Goal: Transaction & Acquisition: Register for event/course

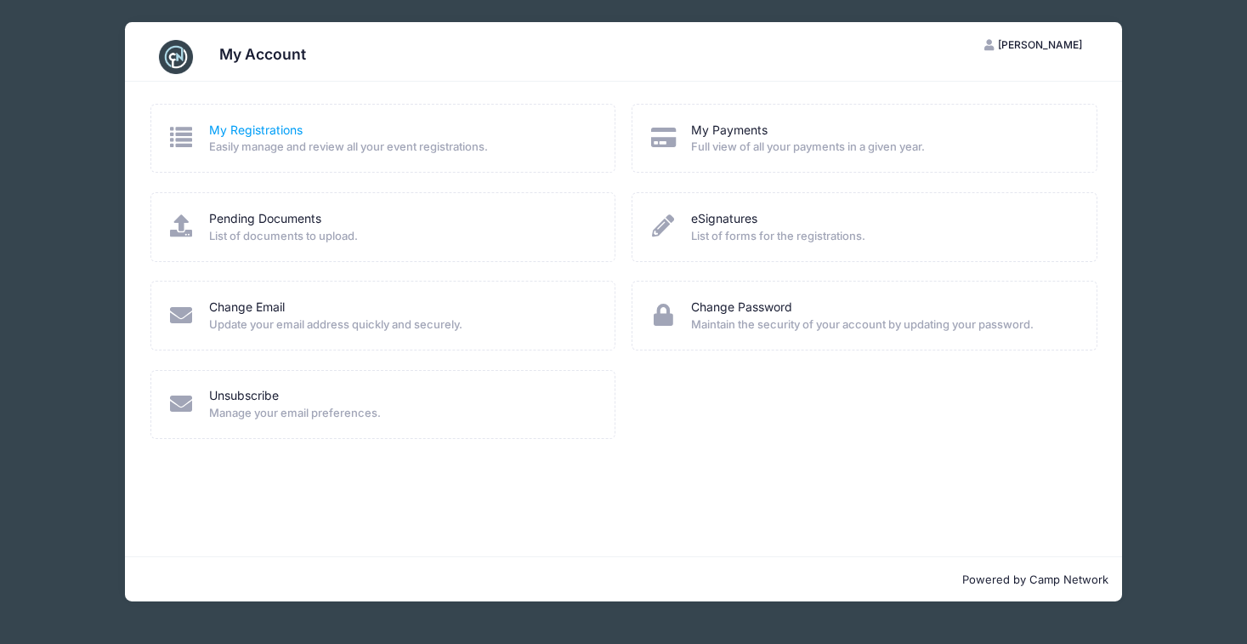
click at [262, 133] on link "My Registrations" at bounding box center [256, 131] width 94 height 18
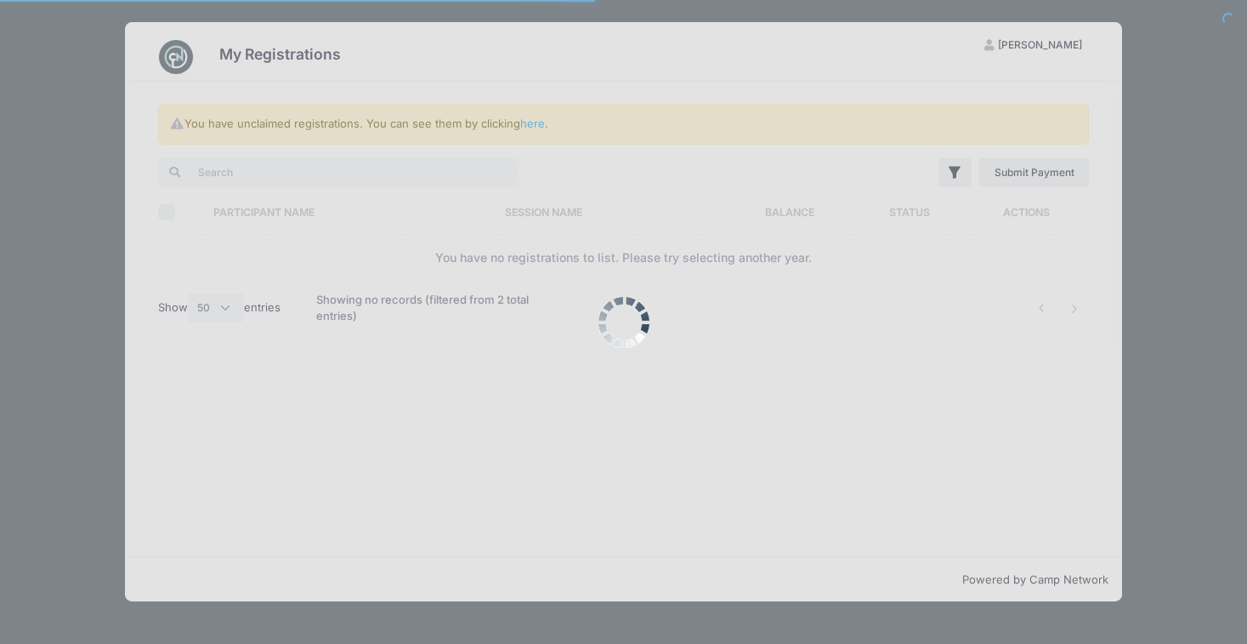
select select "50"
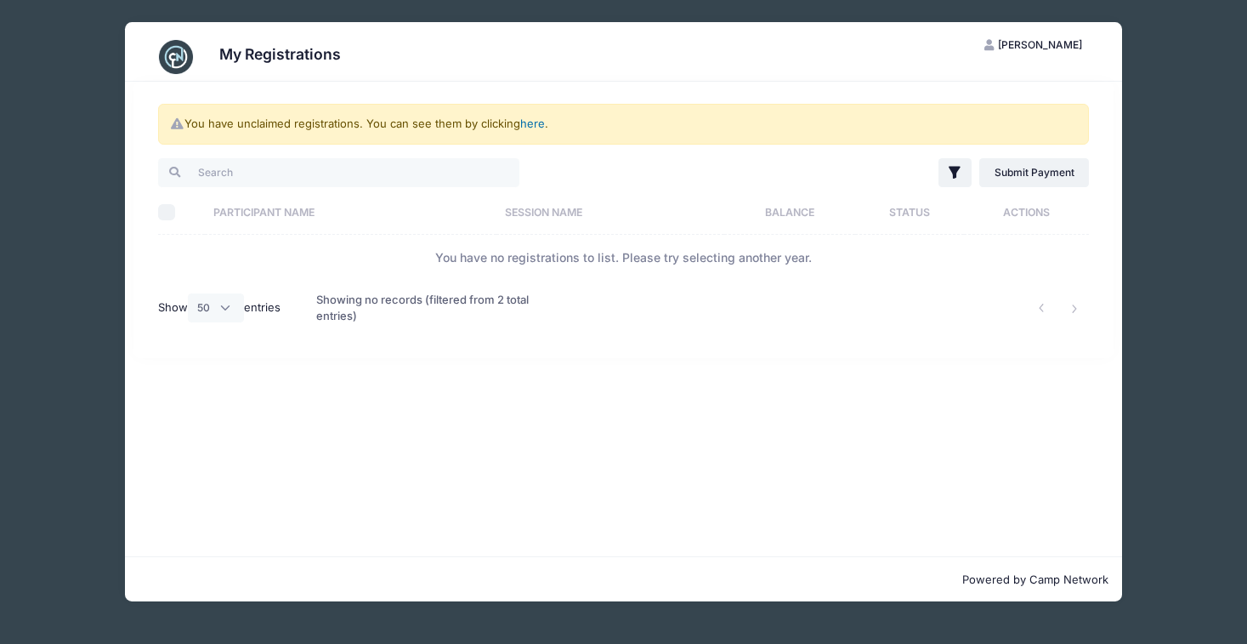
click at [526, 123] on link "here" at bounding box center [532, 123] width 25 height 14
click at [1164, 78] on div "My Registrations AG Andrea Girardi My Account Logout You have unclaimed registr…" at bounding box center [624, 311] width 1196 height 623
click at [533, 126] on link "here" at bounding box center [532, 123] width 25 height 14
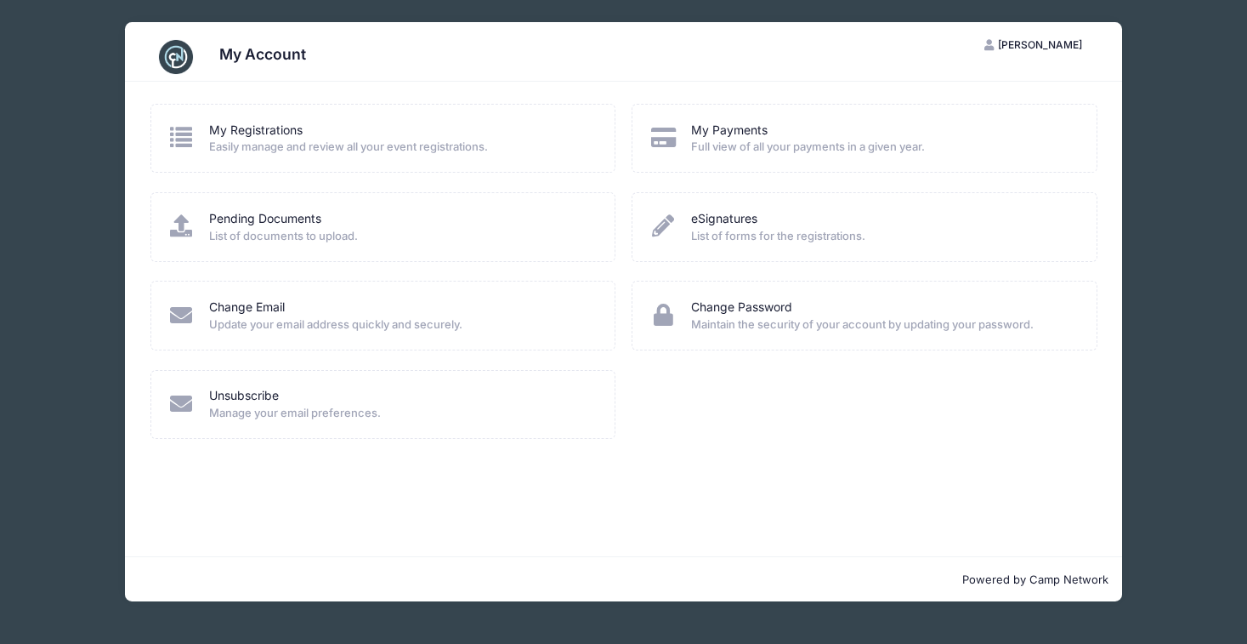
click at [1166, 469] on div "My Account AG Andrea Girardi My Account Logout My Registrations Easily manage a…" at bounding box center [624, 311] width 1196 height 623
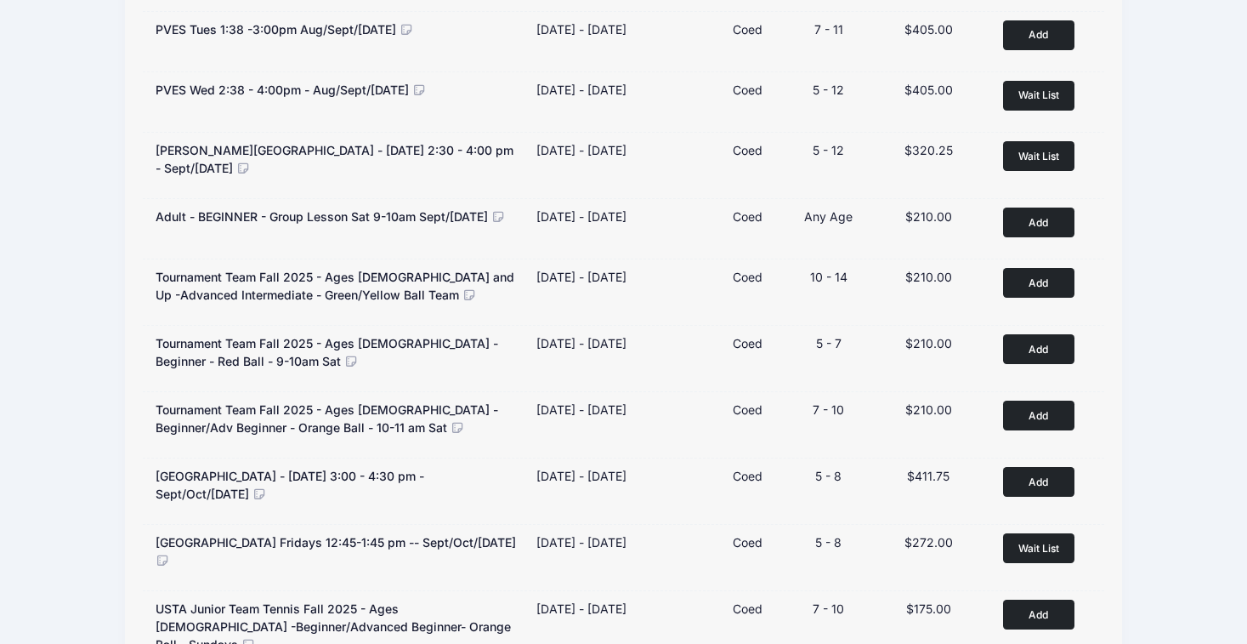
scroll to position [379, 0]
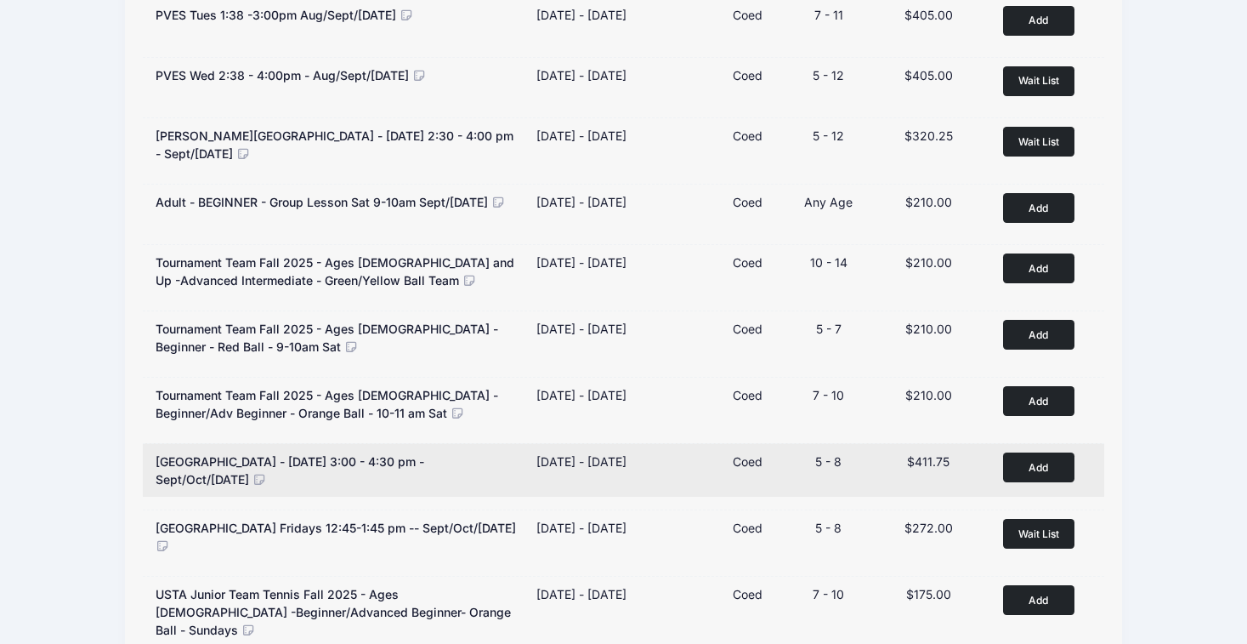
click at [1038, 467] on button "Add to Cart" at bounding box center [1038, 467] width 71 height 30
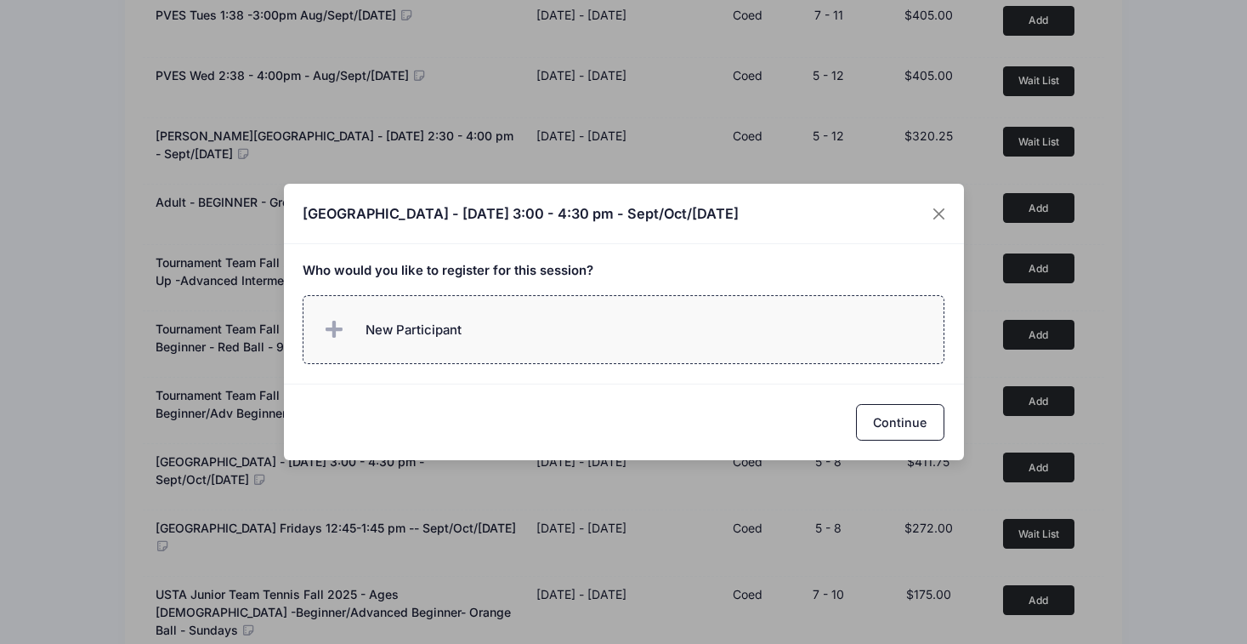
click at [398, 332] on span "New Participant" at bounding box center [414, 329] width 96 height 19
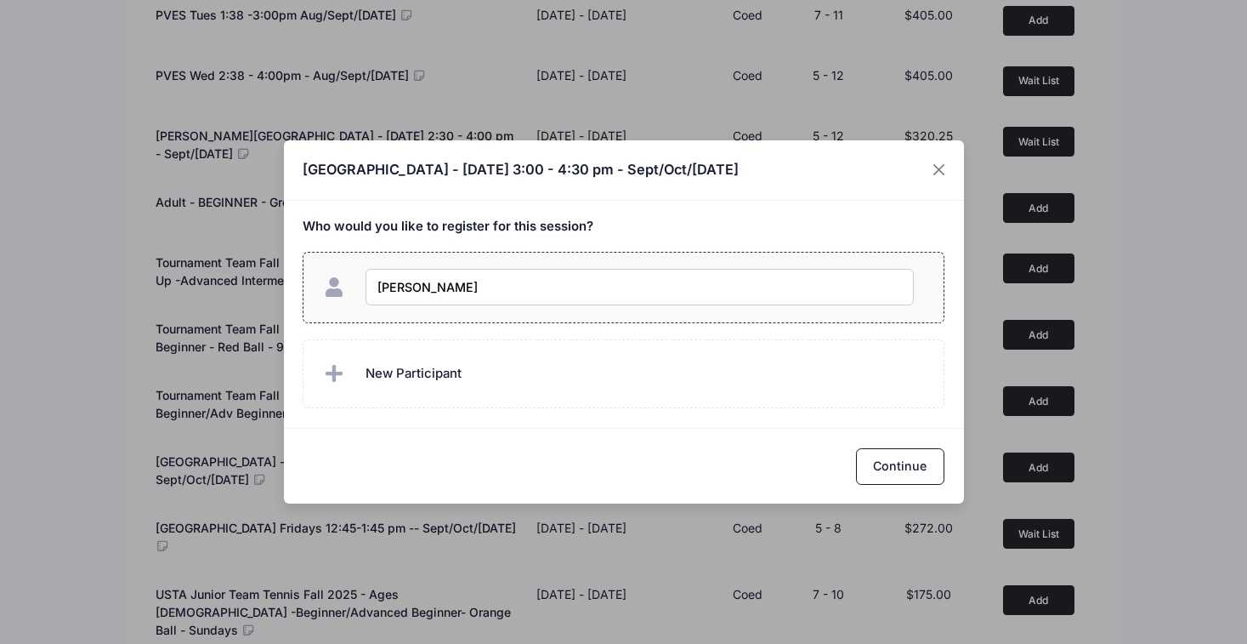
type input "[PERSON_NAME]"
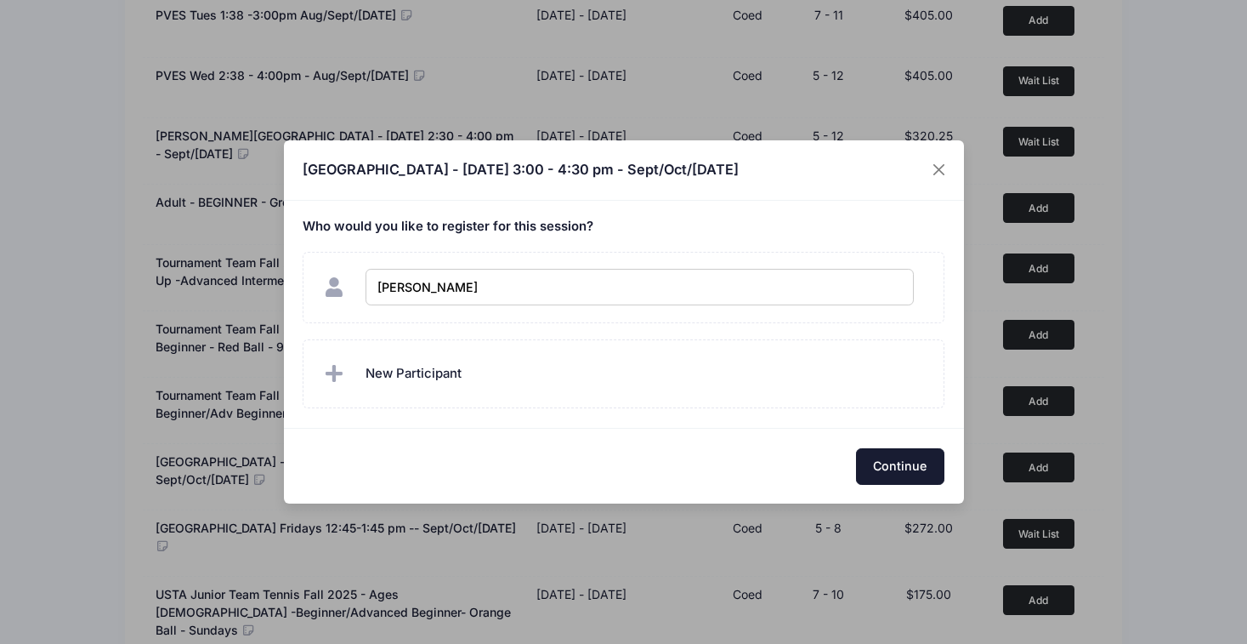
checkbox input "true"
click at [890, 458] on button "Continue" at bounding box center [900, 466] width 88 height 37
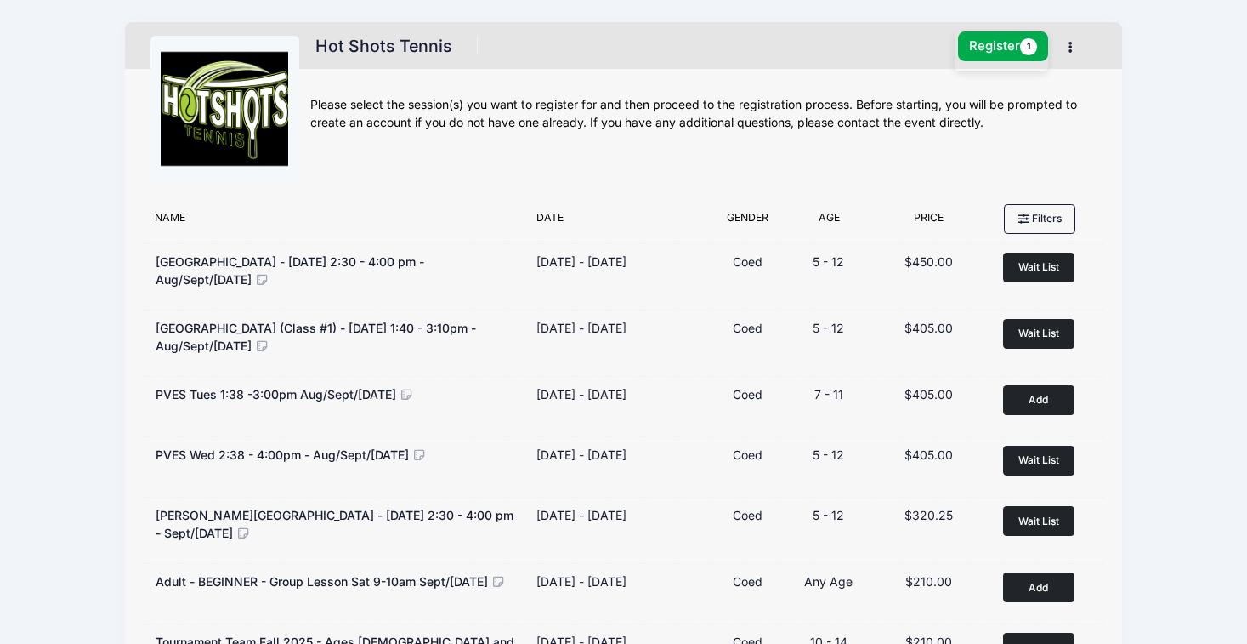
scroll to position [0, 0]
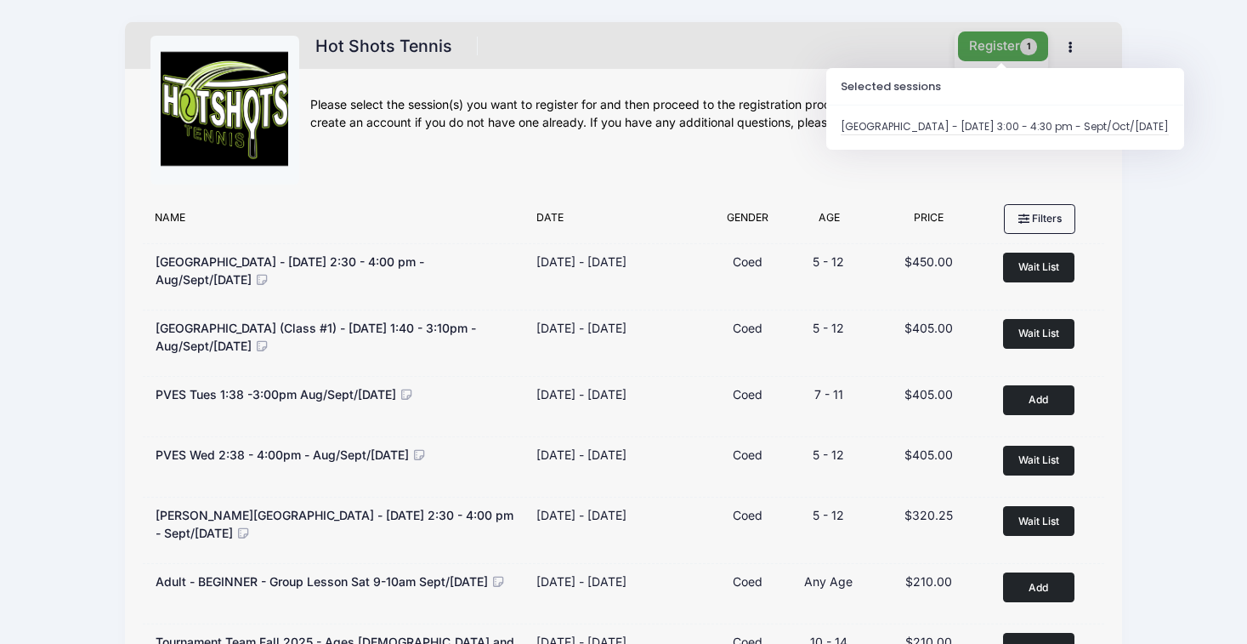
click at [1014, 43] on button "Register 1" at bounding box center [1003, 46] width 90 height 30
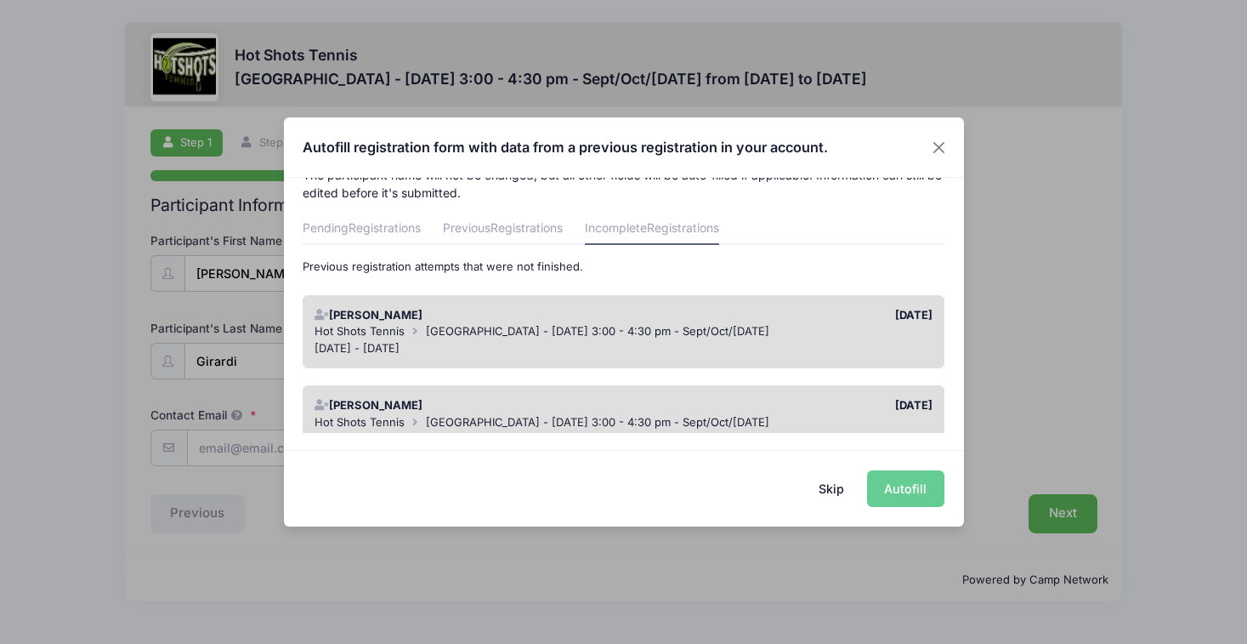
scroll to position [28, 0]
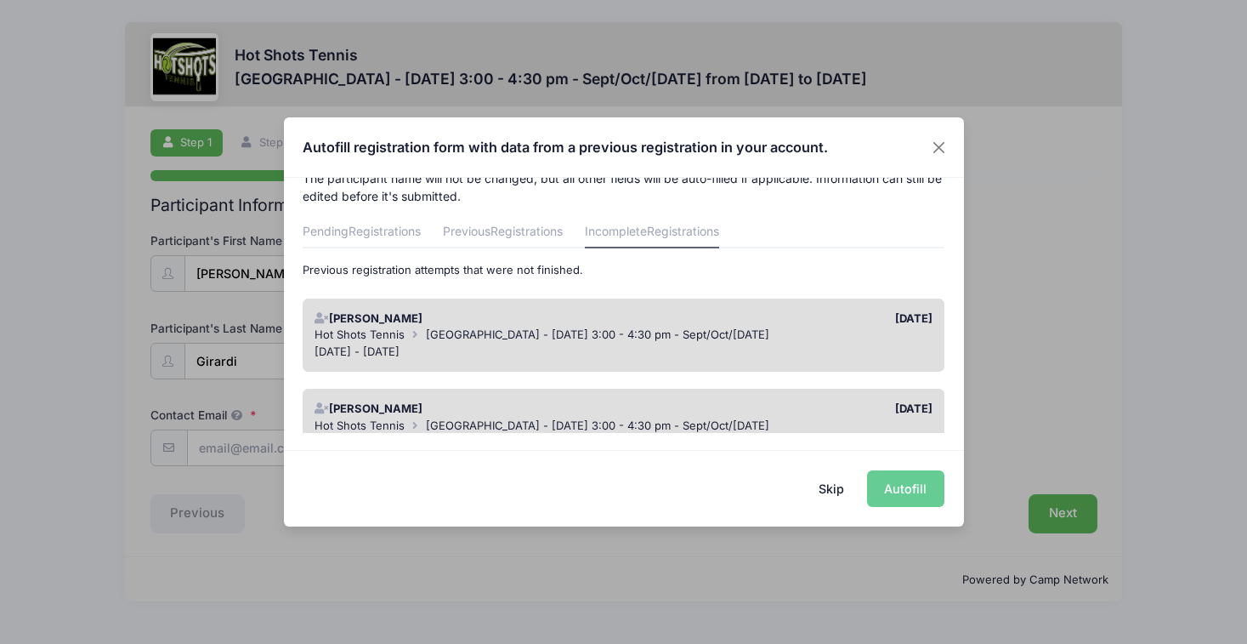
click at [702, 335] on span "[GEOGRAPHIC_DATA] - [DATE] 3:00 - 4:30 pm - Sept/Oct/[DATE]" at bounding box center [597, 334] width 343 height 14
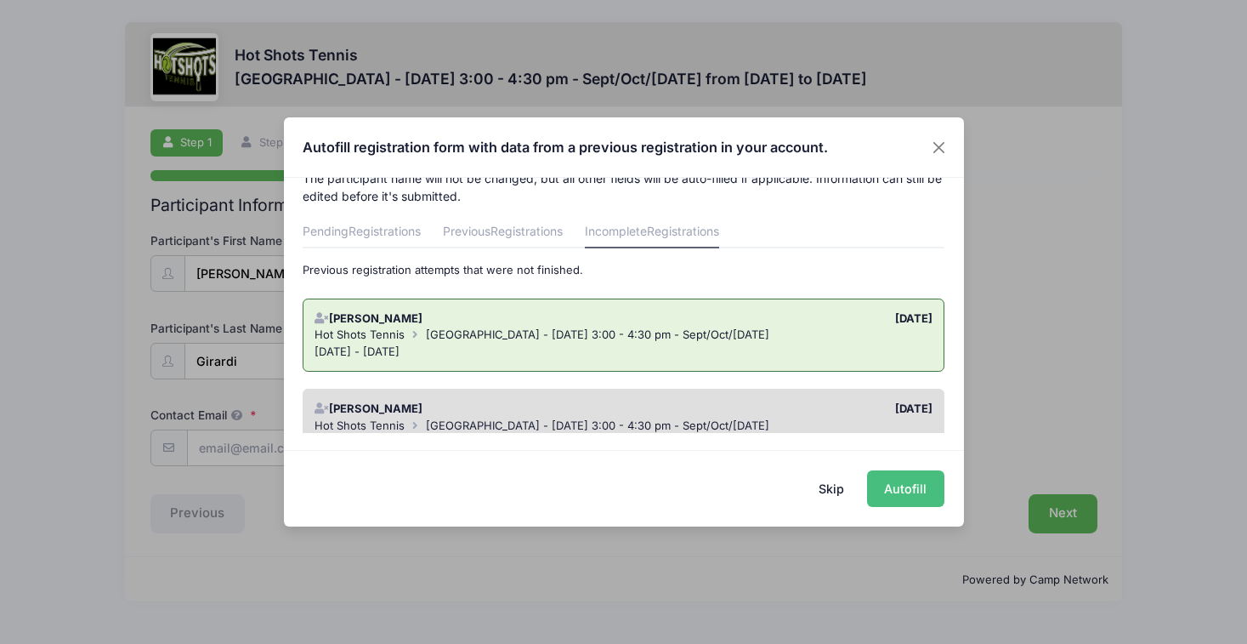
click at [896, 485] on button "Autofill" at bounding box center [905, 488] width 77 height 37
type input "[EMAIL_ADDRESS][DOMAIN_NAME]"
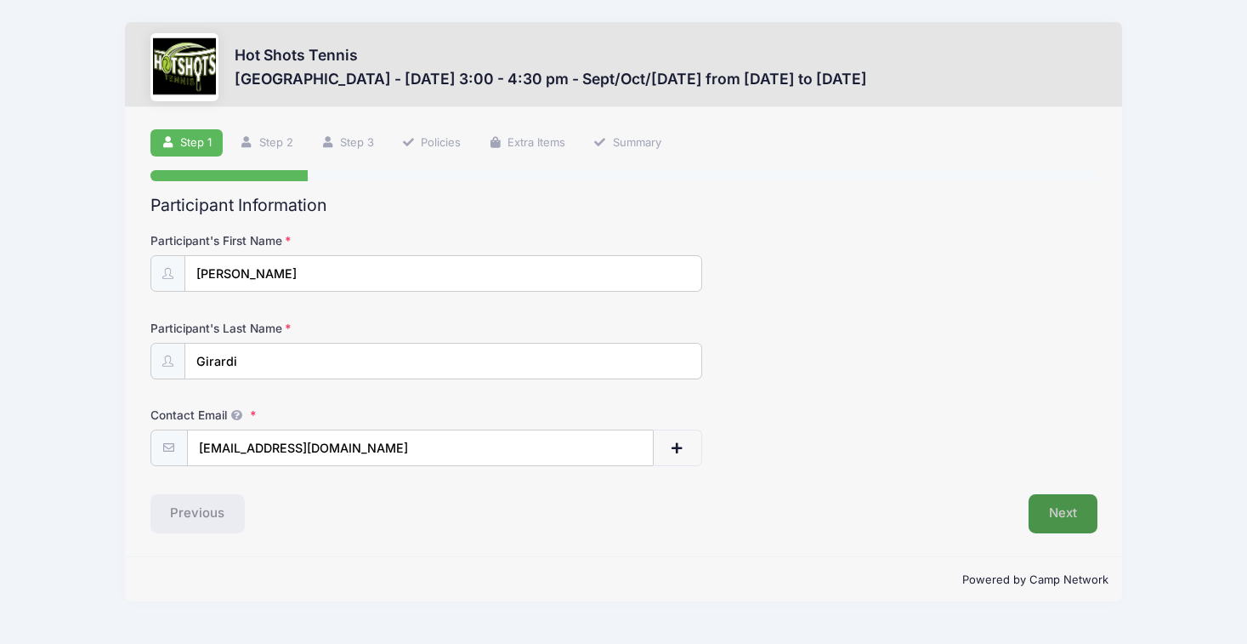
click at [1056, 512] on button "Next" at bounding box center [1063, 513] width 69 height 39
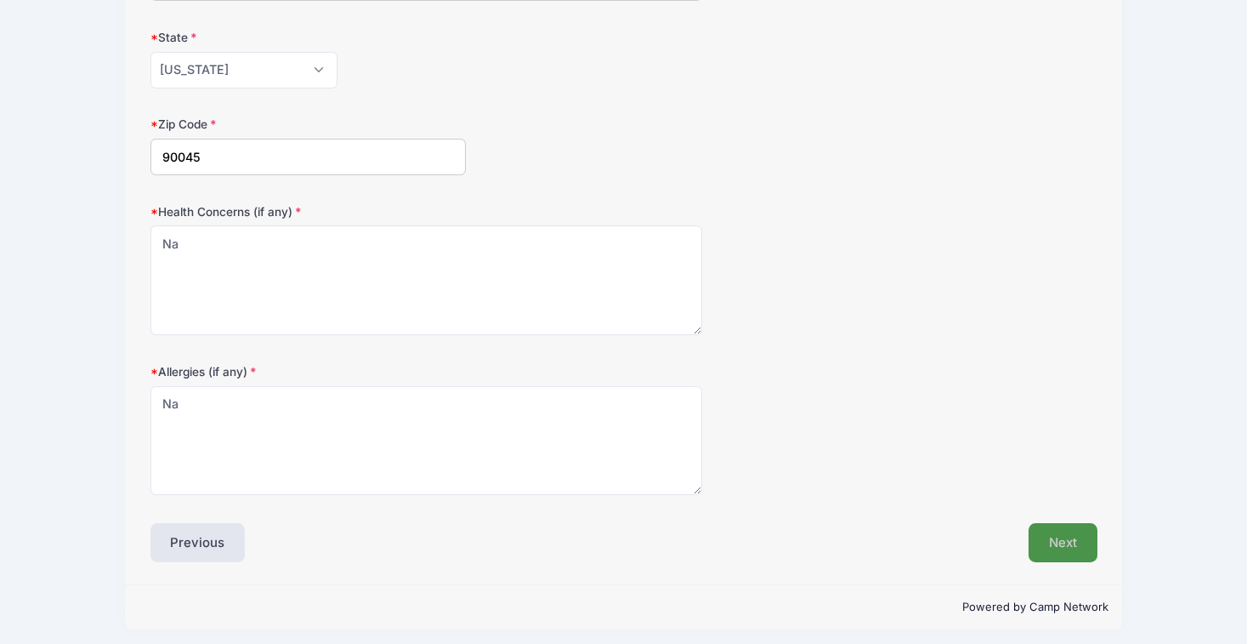
click at [1070, 531] on button "Next" at bounding box center [1063, 542] width 69 height 39
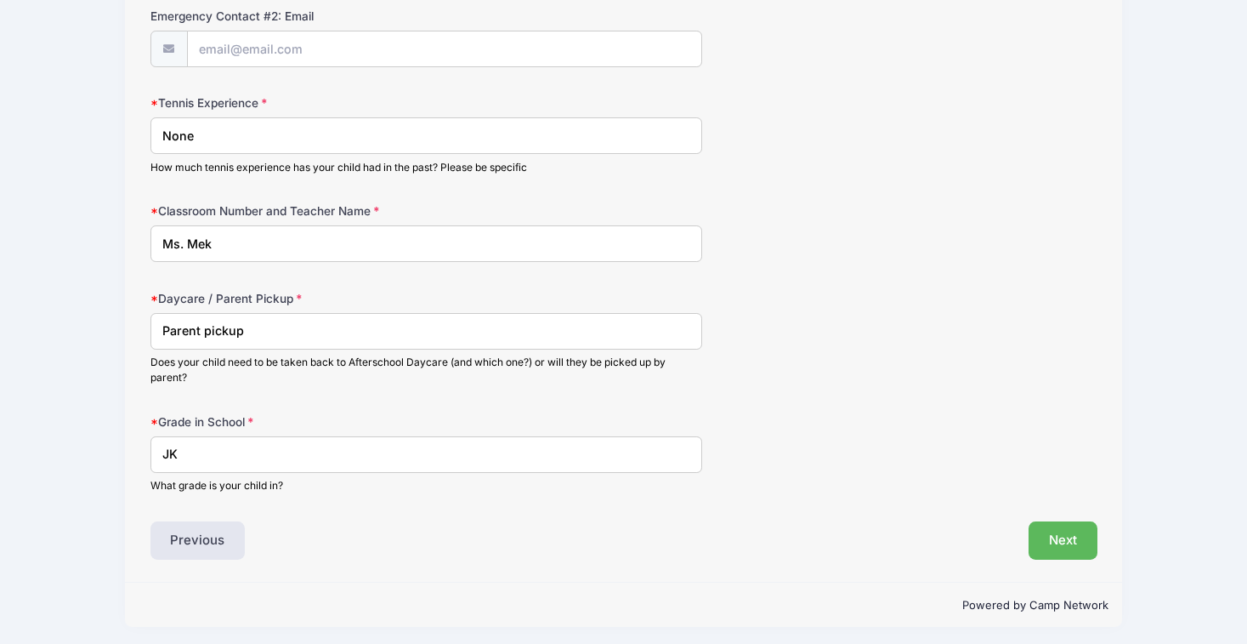
scroll to position [920, 0]
click at [1071, 534] on button "Next" at bounding box center [1063, 542] width 69 height 39
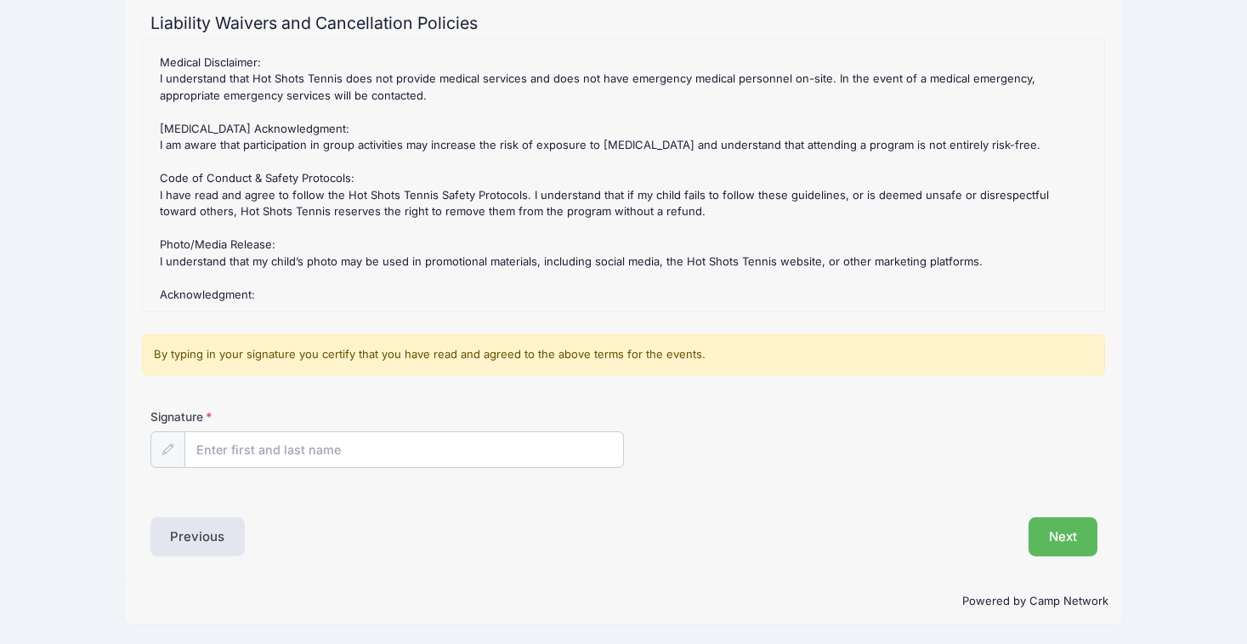
scroll to position [181, 0]
click at [232, 447] on input "Signature" at bounding box center [404, 451] width 438 height 37
type input "[PERSON_NAME]"
drag, startPoint x: 347, startPoint y: 442, endPoint x: 1055, endPoint y: 530, distance: 713.5
click at [1055, 530] on button "Next" at bounding box center [1063, 537] width 69 height 39
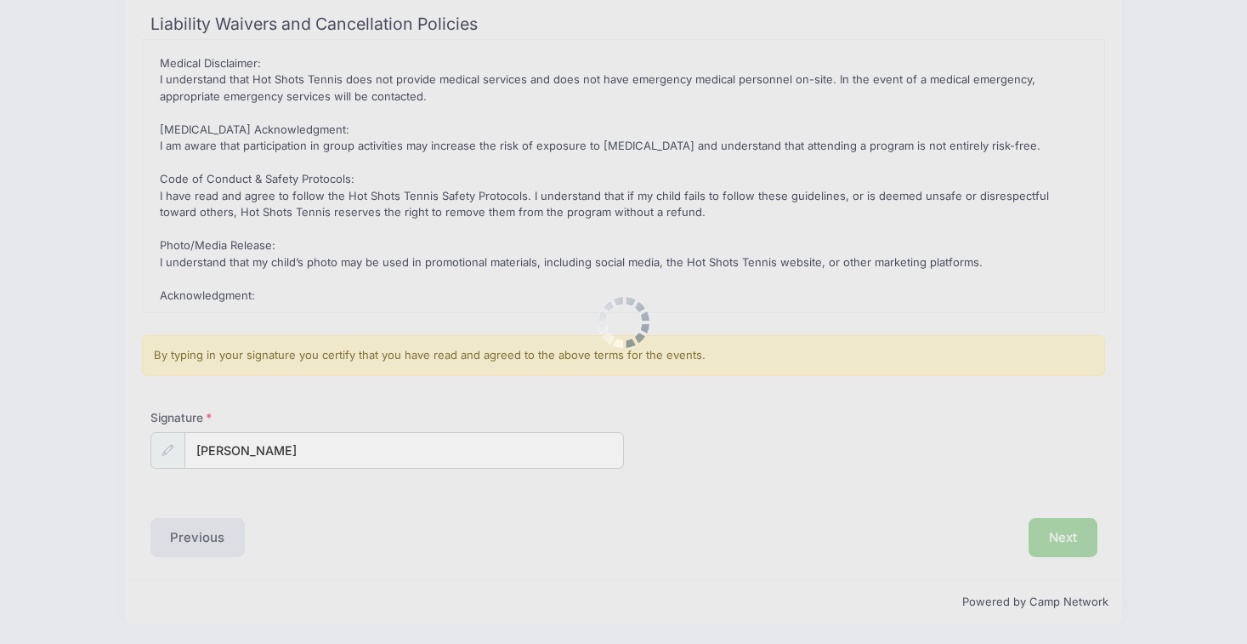
scroll to position [0, 0]
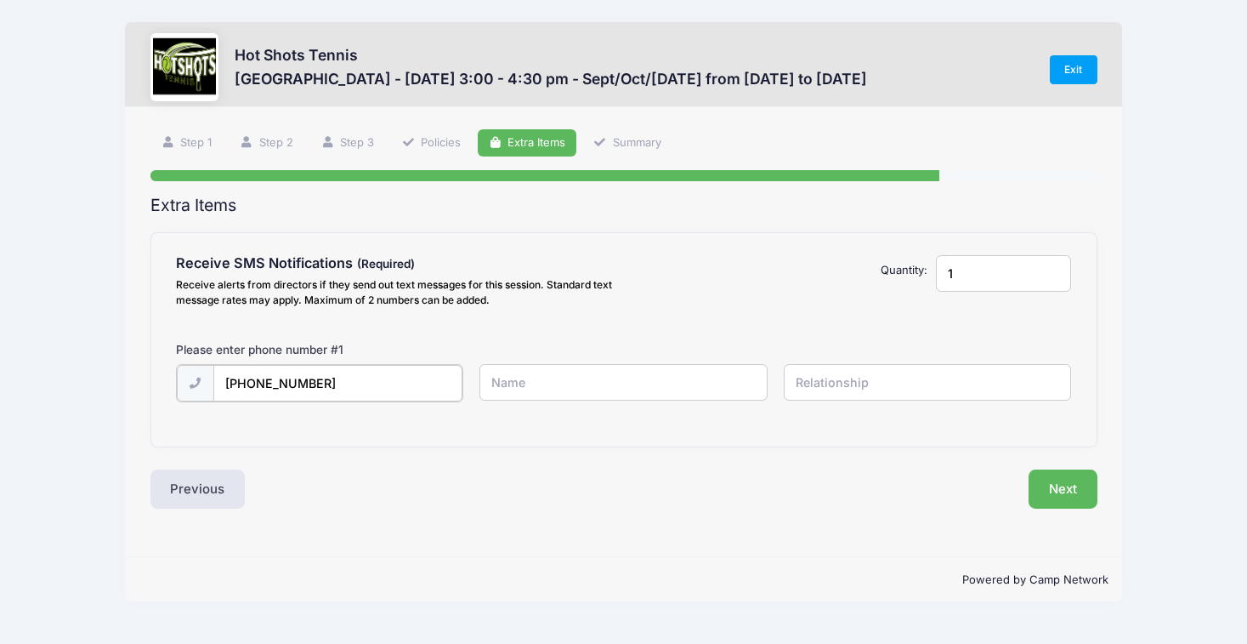
type input "[PHONE_NUMBER]"
type input "[PERSON_NAME]"
type input "mom"
click at [640, 390] on input "[PERSON_NAME]" at bounding box center [622, 382] width 287 height 37
type input "[PERSON_NAME]"
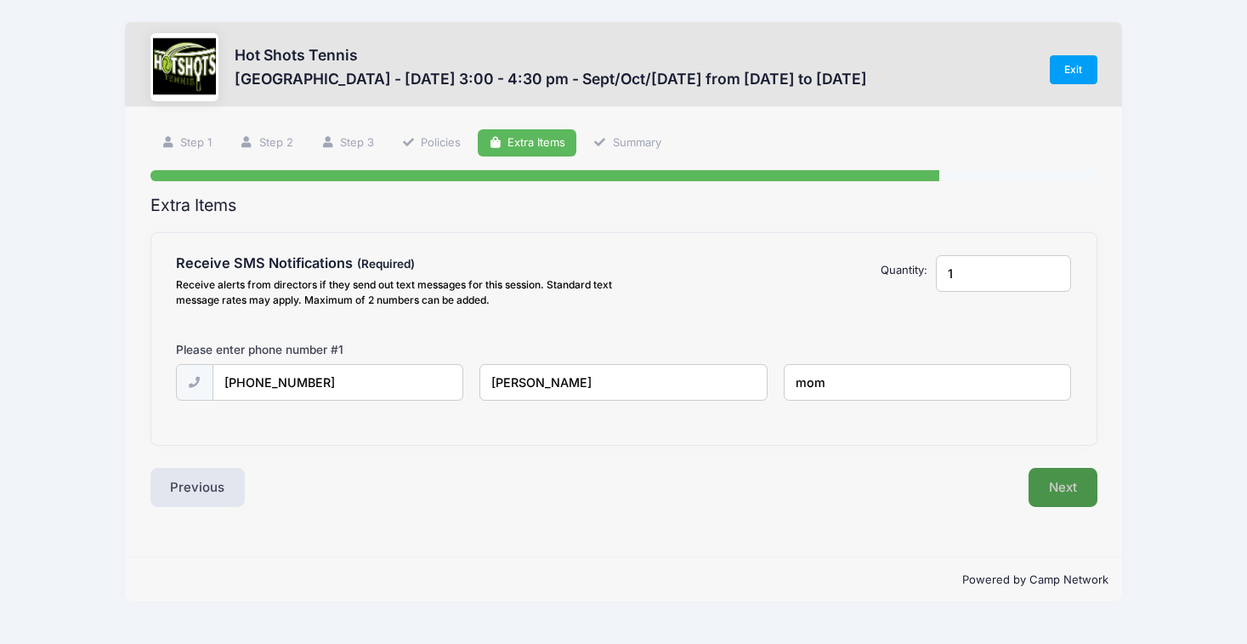
click at [1073, 488] on button "Next" at bounding box center [1063, 487] width 69 height 39
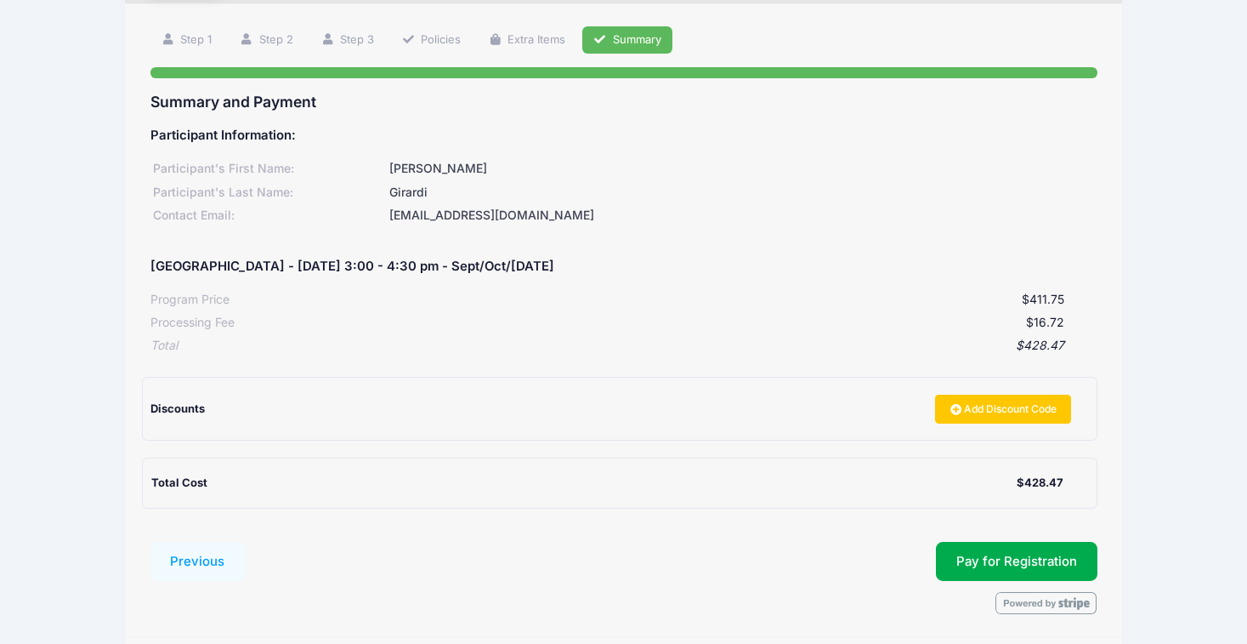
scroll to position [107, 0]
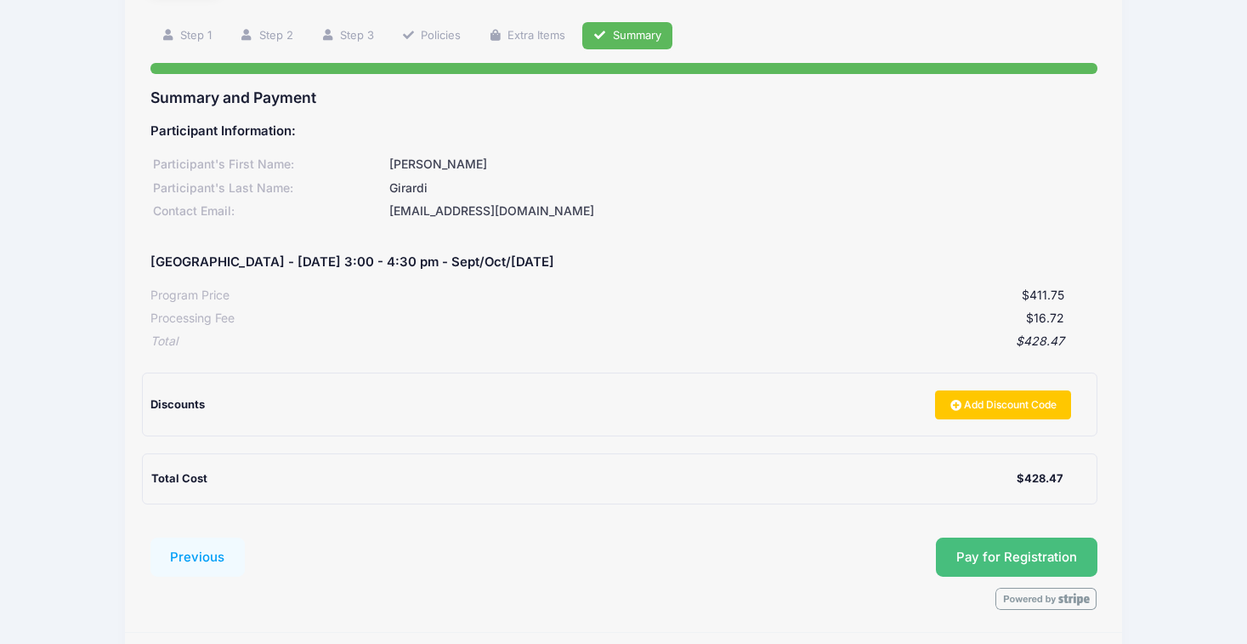
click at [1007, 550] on span "Pay for Registration" at bounding box center [1016, 556] width 121 height 15
